Goal: Information Seeking & Learning: Learn about a topic

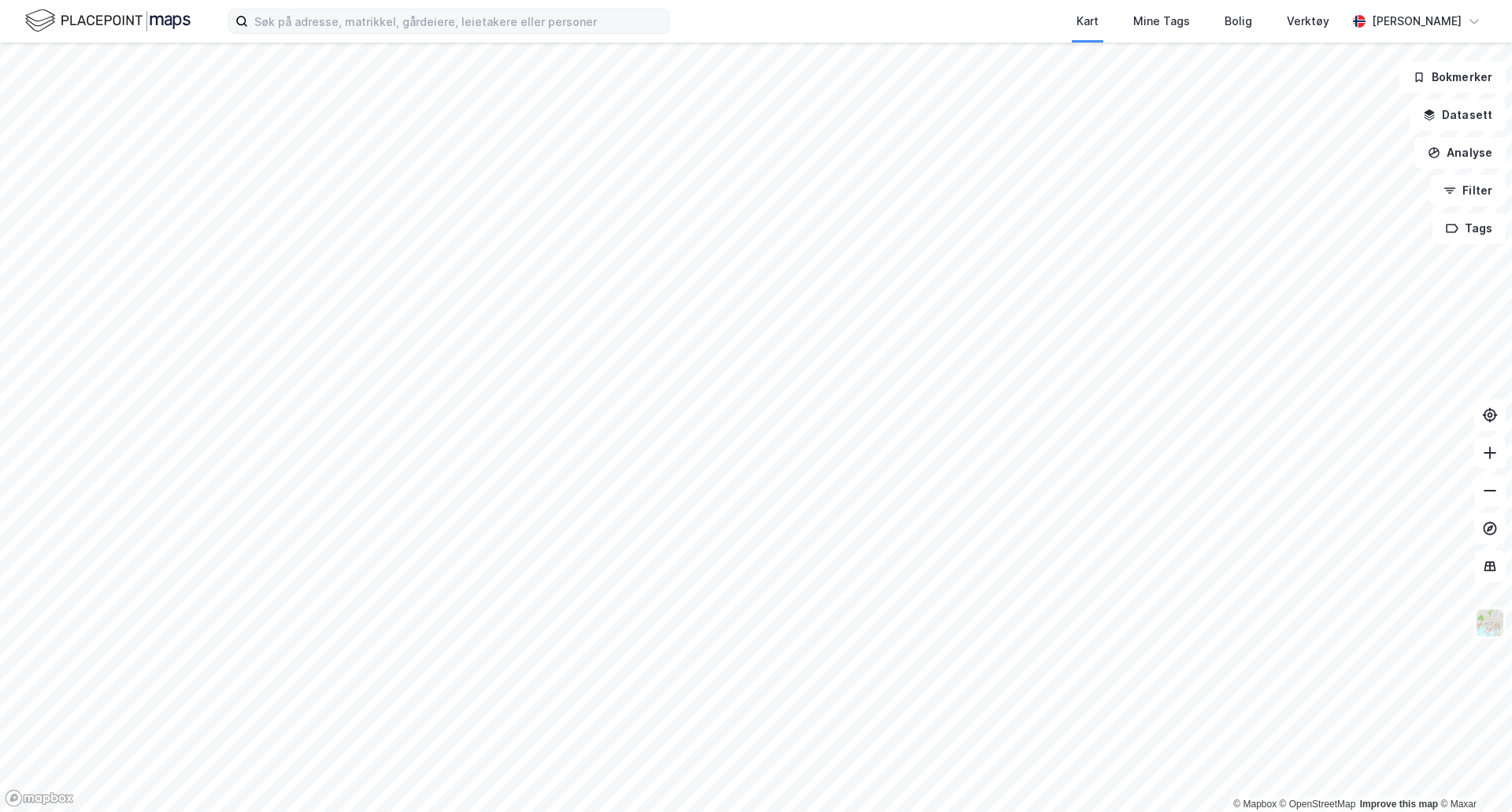
click at [386, 33] on label at bounding box center [449, 22] width 441 height 25
click at [386, 33] on input at bounding box center [458, 21] width 421 height 23
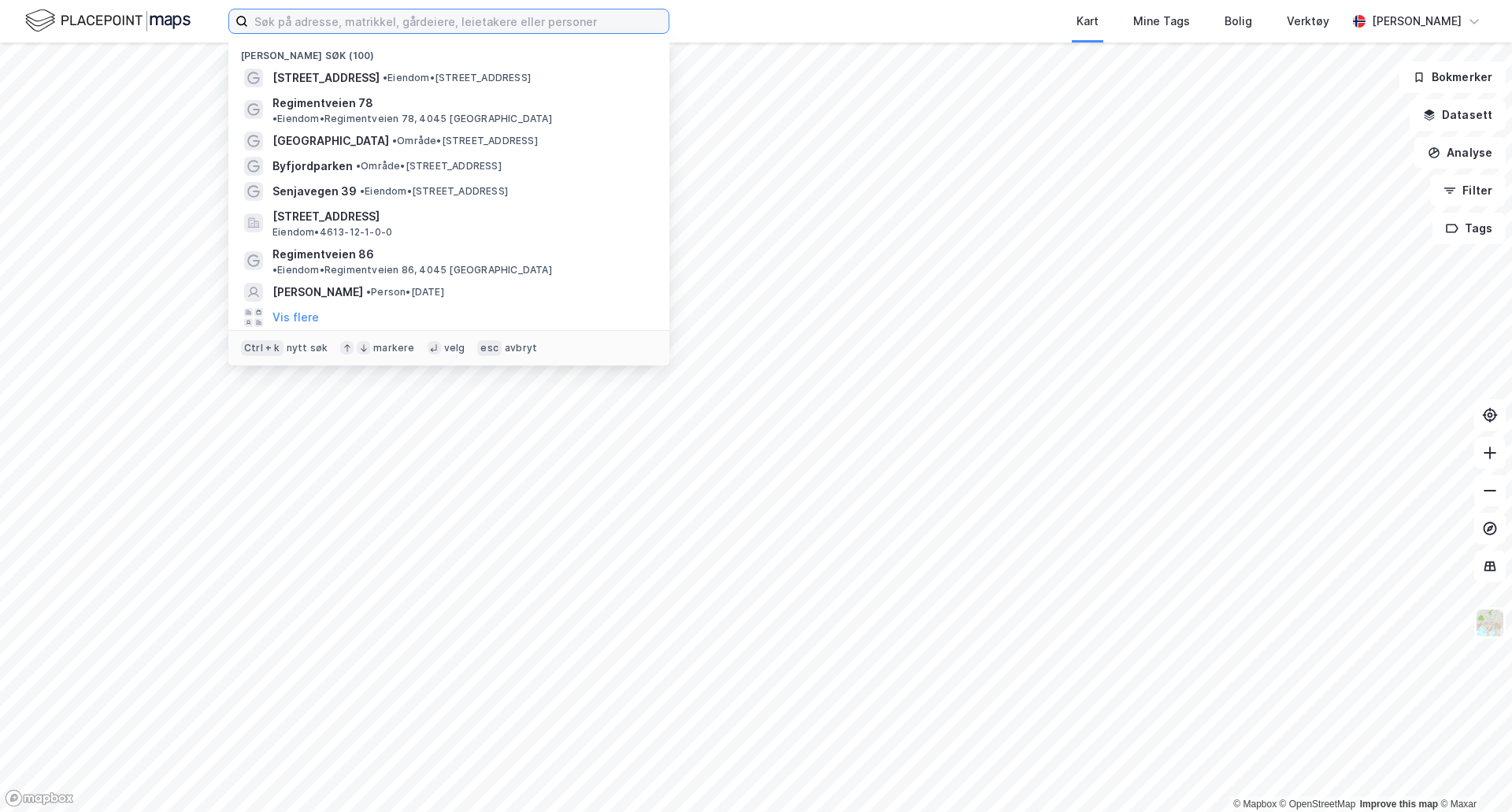
type input "g"
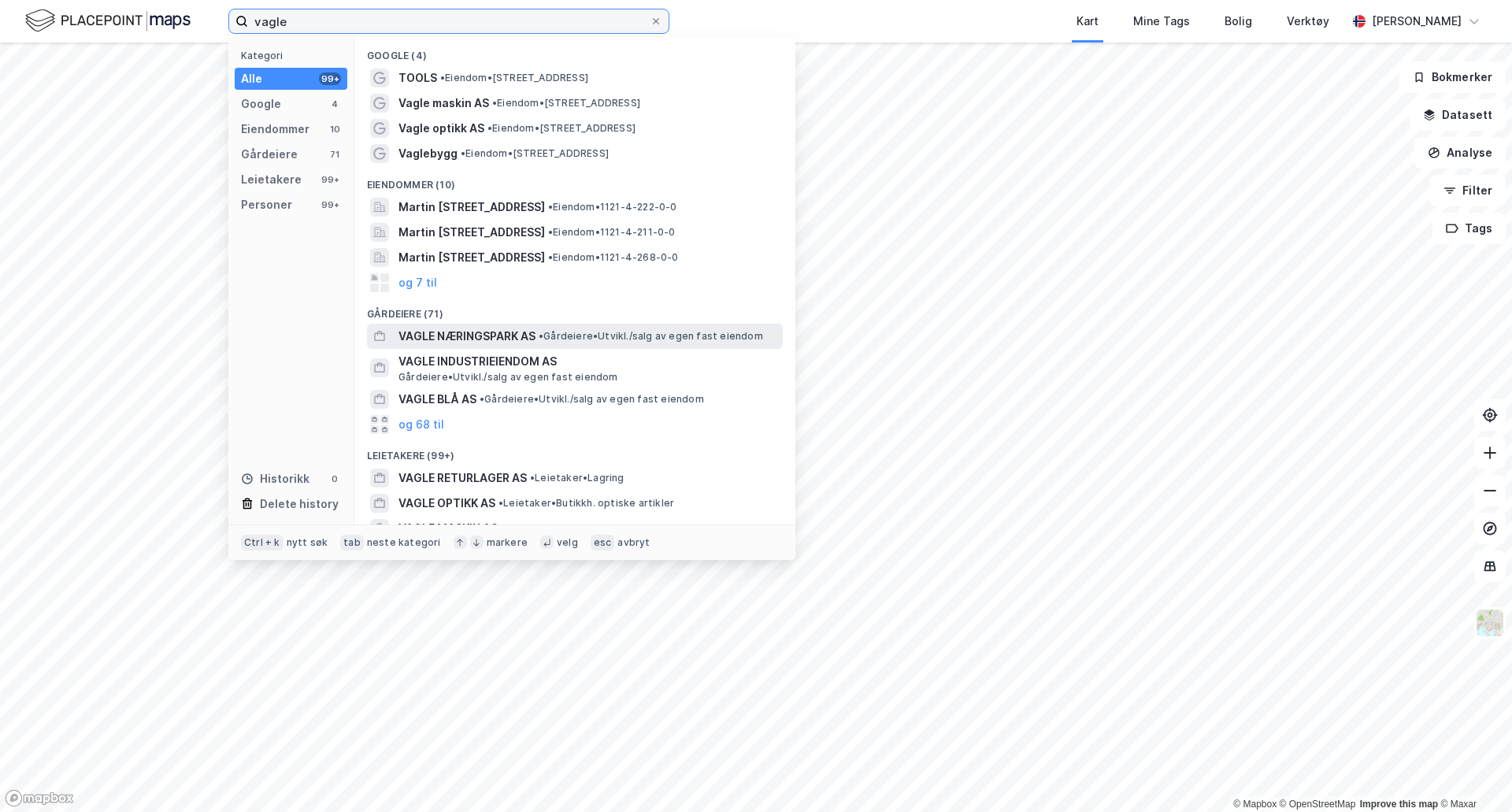
type input "vagle"
click at [616, 338] on span "• Gårdeiere • [GEOGRAPHIC_DATA]/salg av egen fast eiendom" at bounding box center [650, 336] width 224 height 13
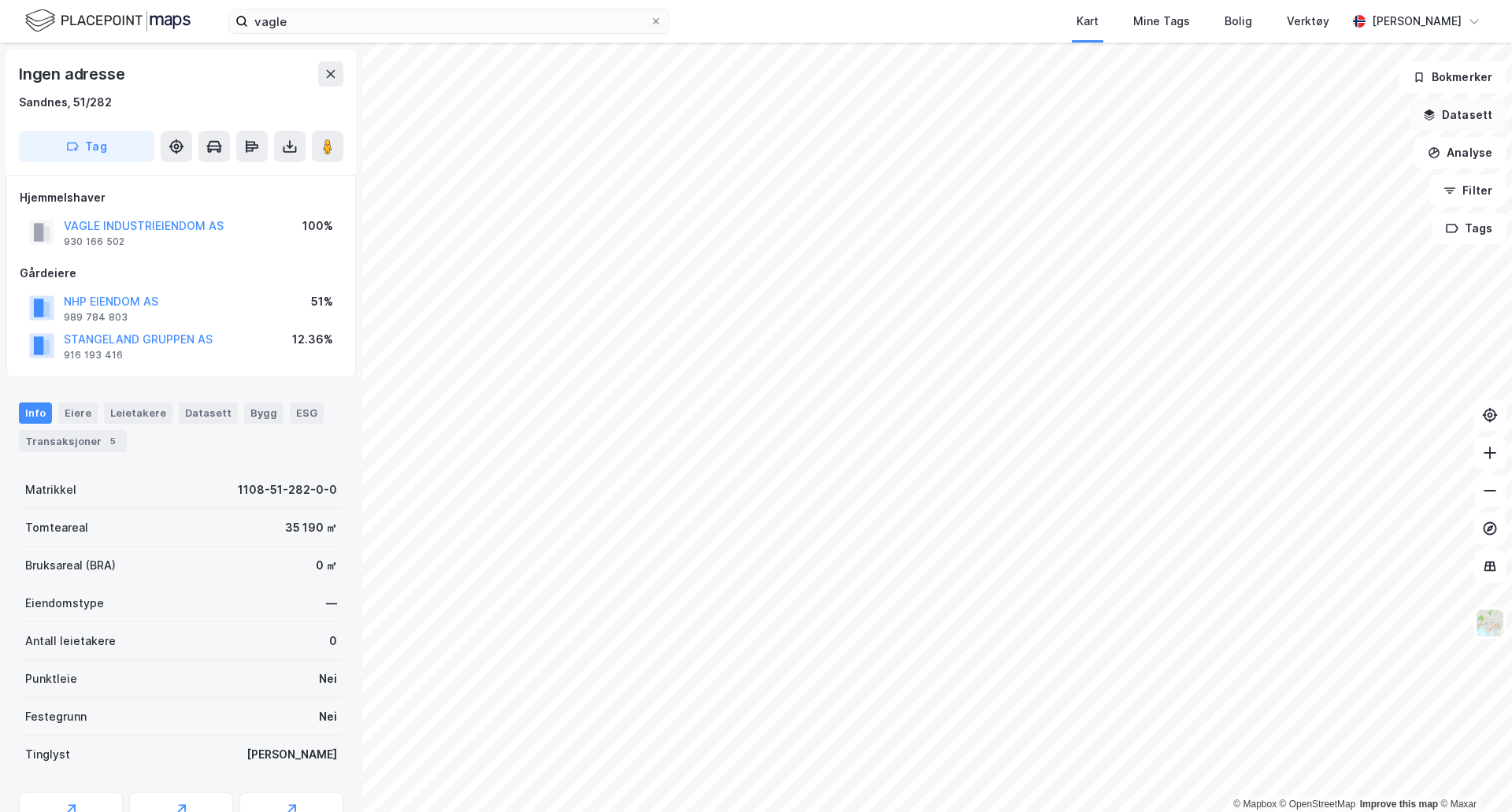
click at [1473, 115] on button "Datasett" at bounding box center [1458, 114] width 96 height 32
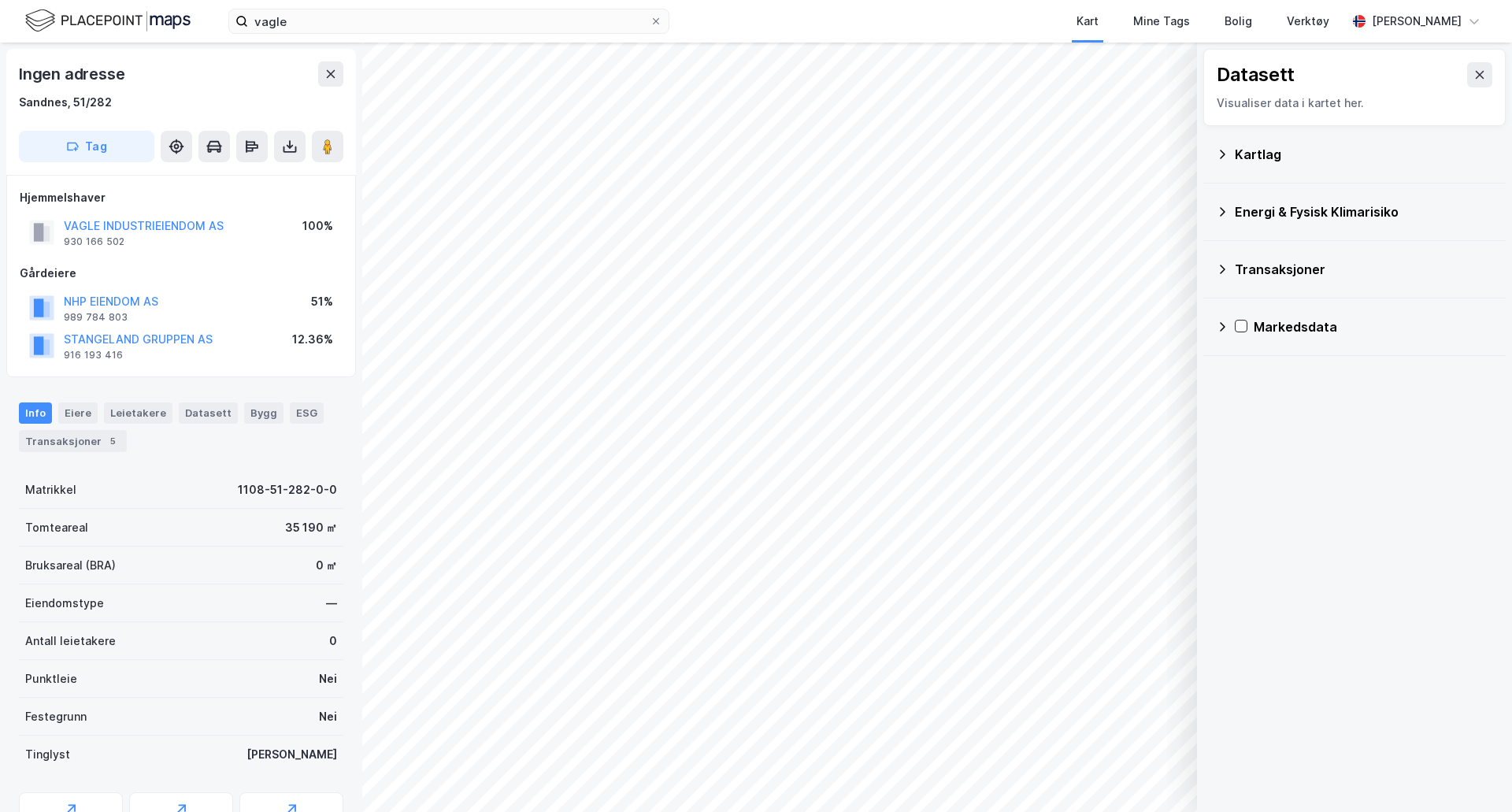
click at [1226, 155] on icon at bounding box center [1222, 154] width 13 height 13
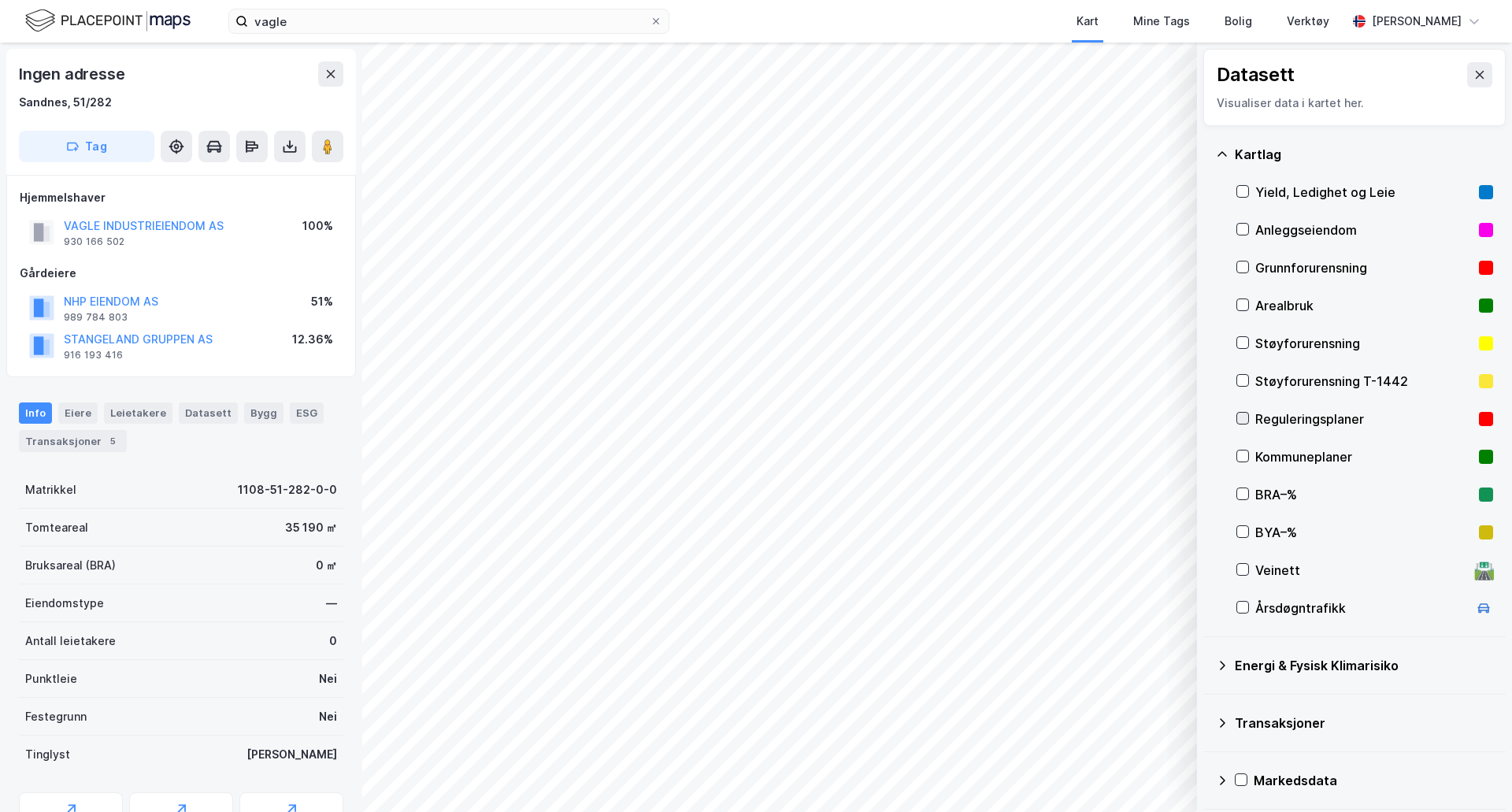
click at [1245, 419] on icon at bounding box center [1244, 419] width 9 height 5
click at [1097, 767] on button "Vis" at bounding box center [1116, 771] width 131 height 25
click at [1038, 736] on div "Reguleringsplaner" at bounding box center [1043, 743] width 89 height 13
click at [1113, 735] on icon at bounding box center [1109, 736] width 13 height 13
click at [1113, 735] on icon at bounding box center [1109, 736] width 9 height 3
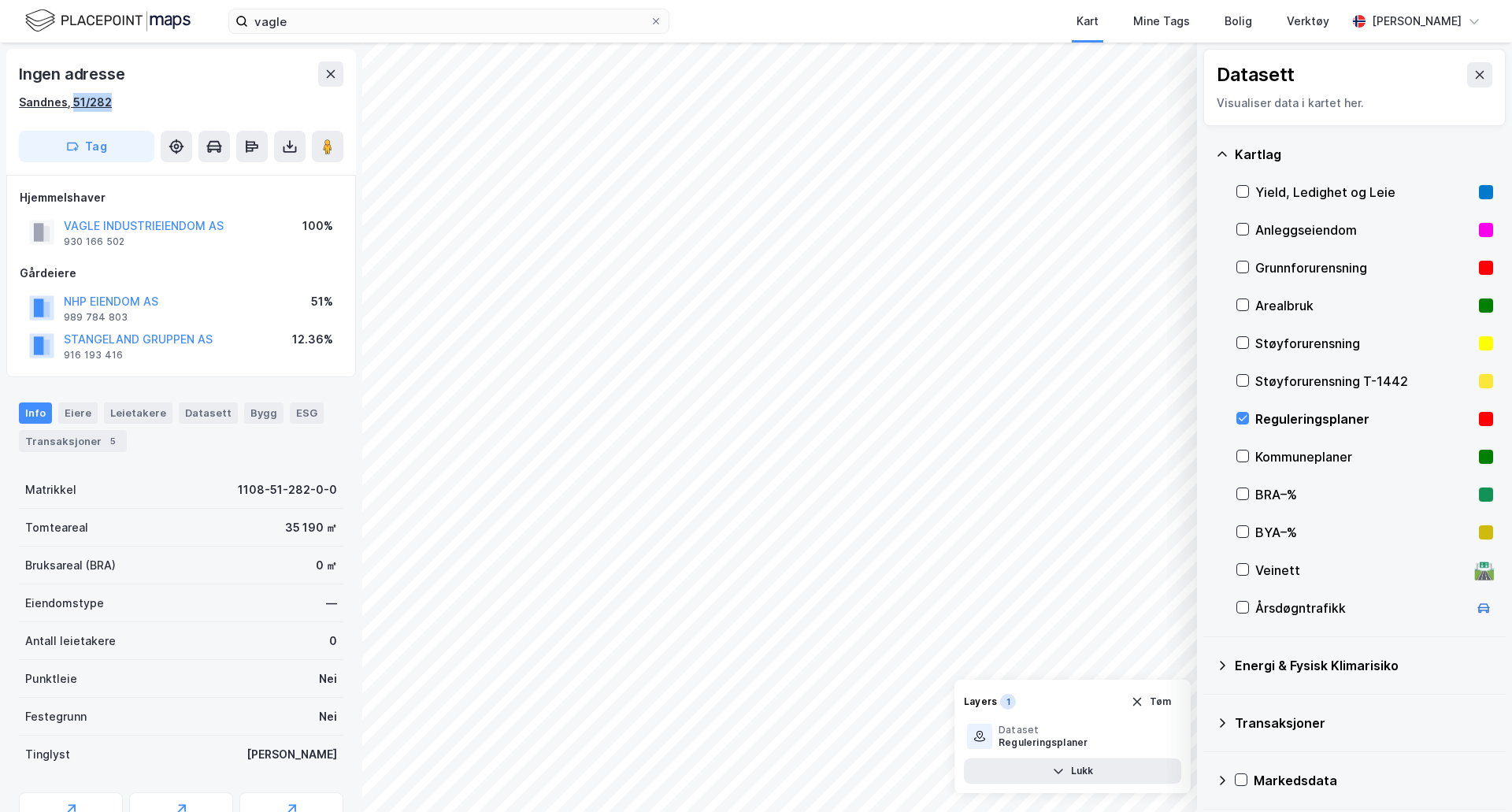
drag, startPoint x: 122, startPoint y: 106, endPoint x: 70, endPoint y: 104, distance: 52.0
click at [70, 104] on div "Sandnes, 51/282" at bounding box center [181, 102] width 324 height 19
copy div "51/282"
